Goal: Check status: Check status

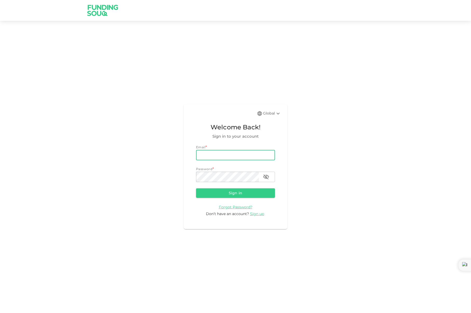
type input "[EMAIL_ADDRESS][DOMAIN_NAME]"
click at [226, 191] on button "Sign in" at bounding box center [235, 192] width 79 height 9
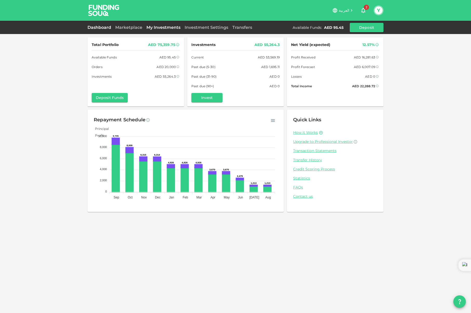
click at [153, 30] on link "My Investments" at bounding box center [163, 27] width 38 height 5
